Goal: Task Accomplishment & Management: Use online tool/utility

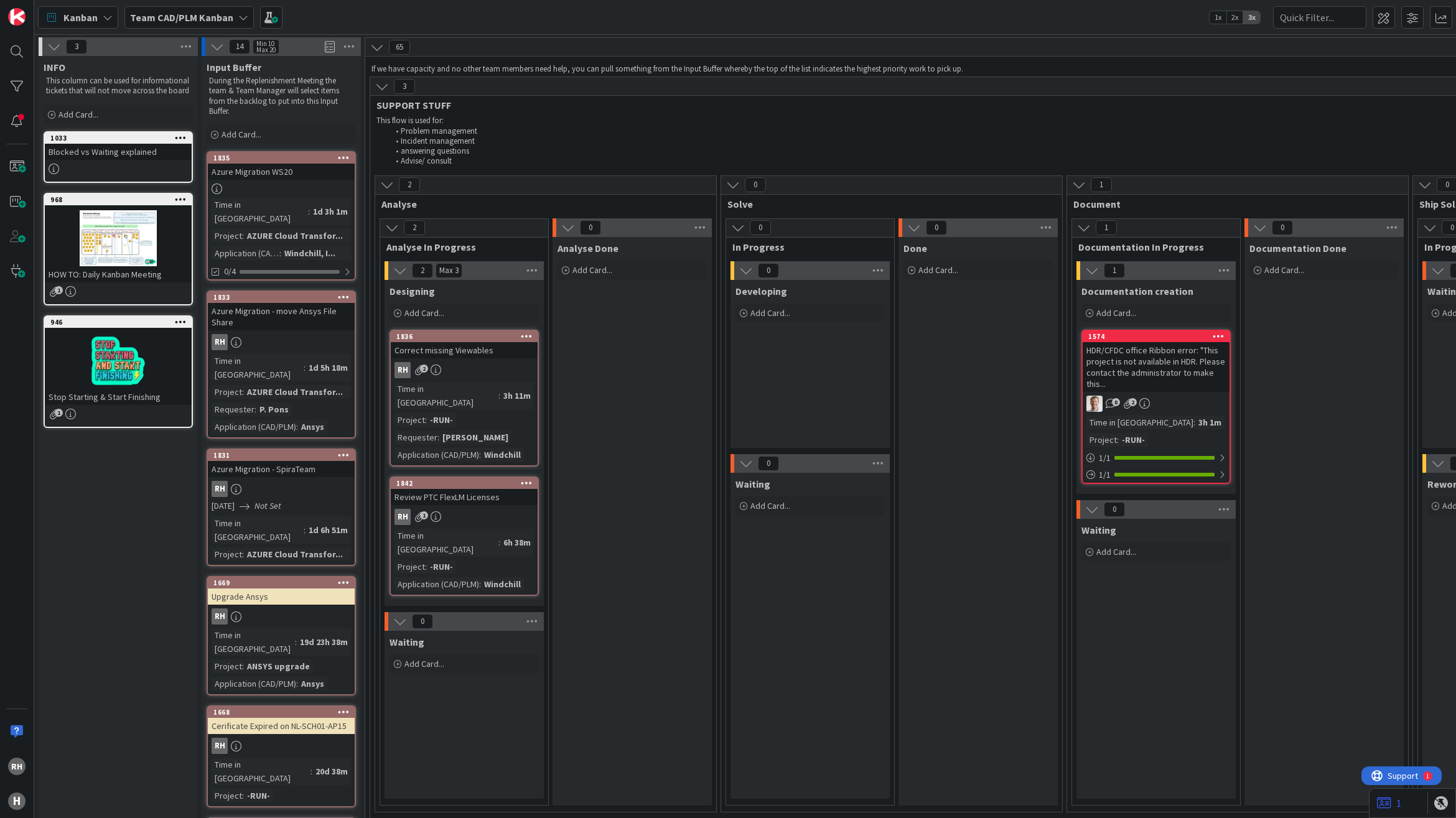
click at [518, 376] on div "RH 2" at bounding box center [464, 370] width 147 height 16
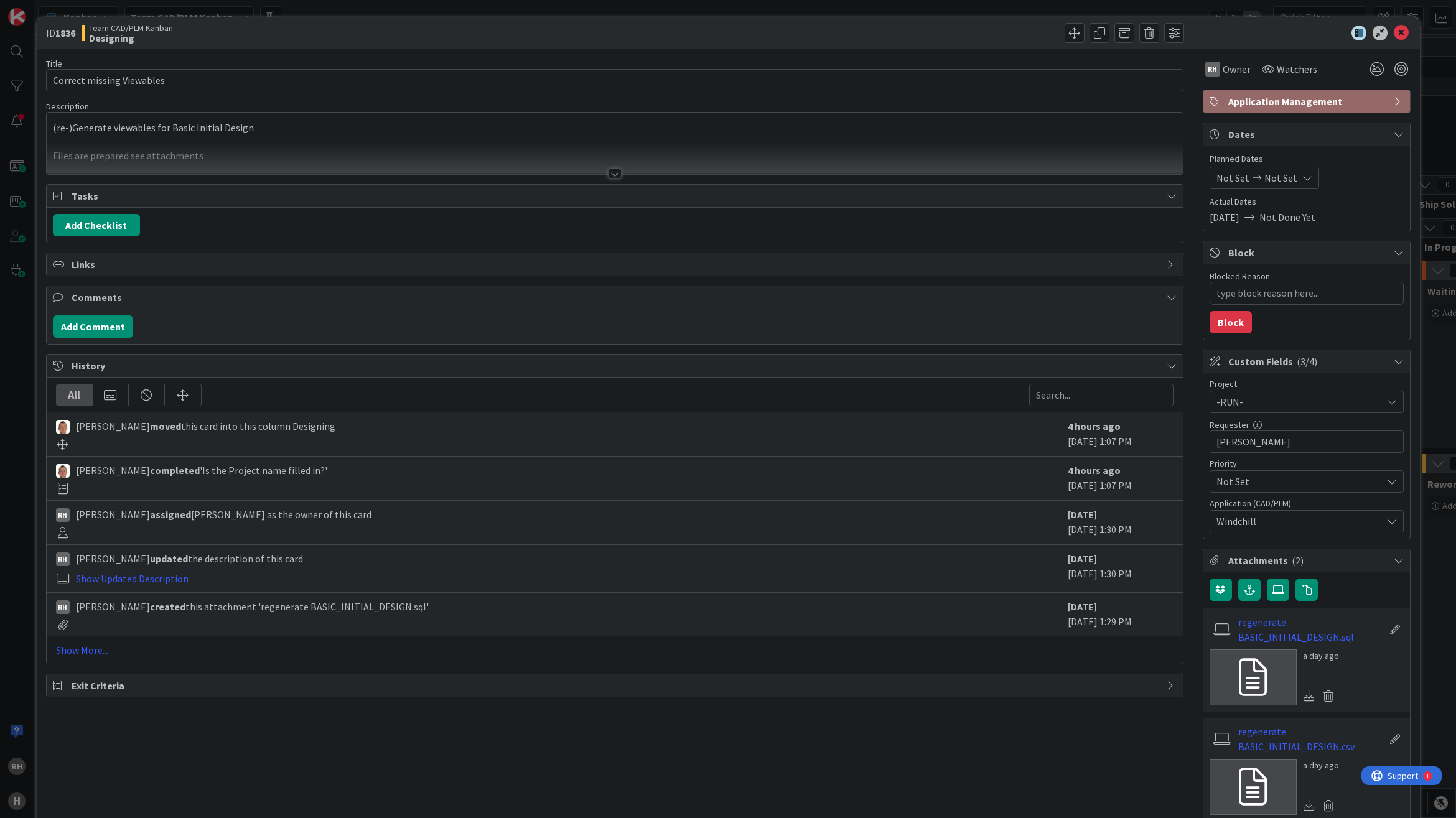
type textarea "x"
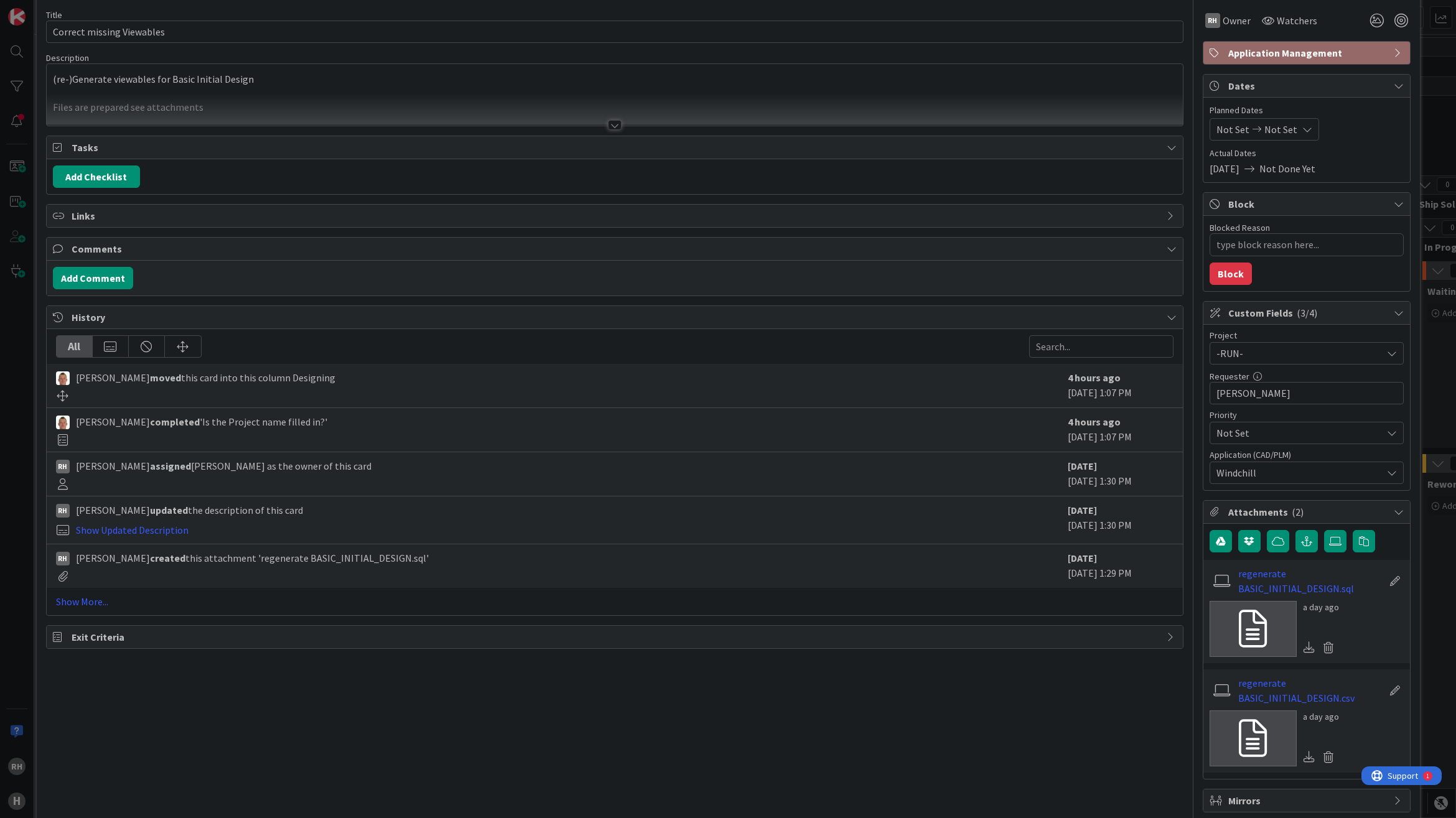
scroll to position [106, 0]
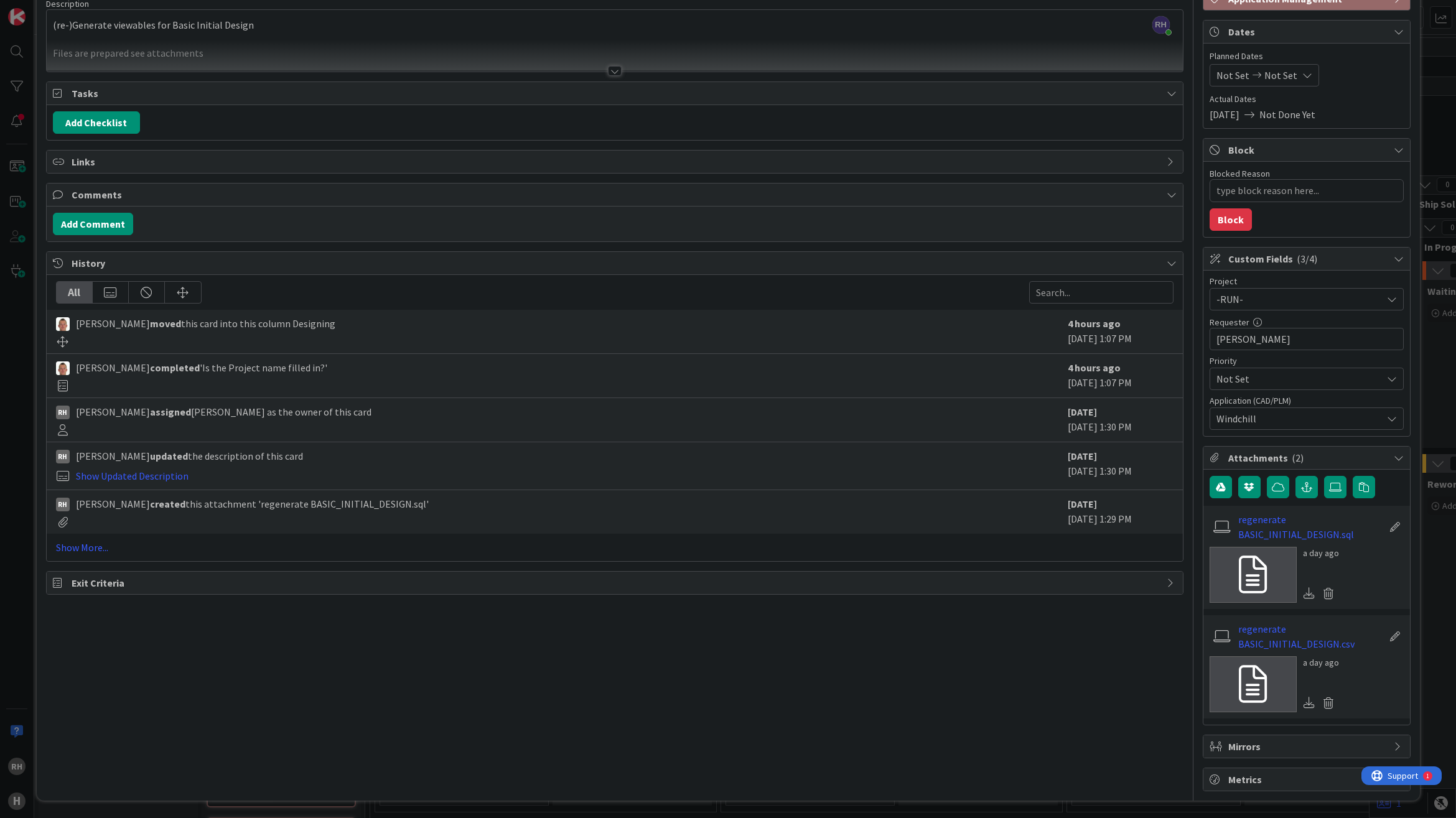
click at [1304, 592] on icon at bounding box center [1309, 592] width 11 height 11
